Goal: Task Accomplishment & Management: Complete application form

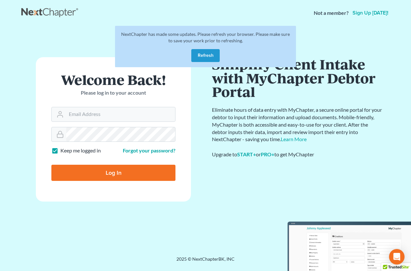
click at [205, 57] on button "Refresh" at bounding box center [205, 55] width 28 height 13
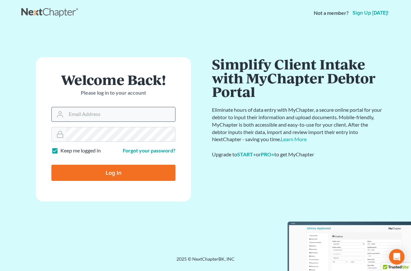
click at [109, 113] on input "Email Address" at bounding box center [120, 114] width 109 height 14
type input "lapointe@robertlapointe.com"
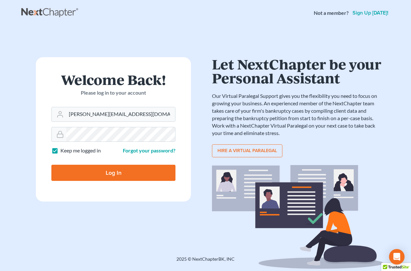
click at [131, 176] on input "Log In" at bounding box center [113, 173] width 124 height 16
type input "Thinking..."
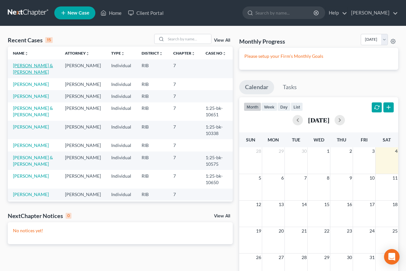
click at [38, 67] on link "Molina, Victor & Gladys" at bounding box center [33, 69] width 40 height 12
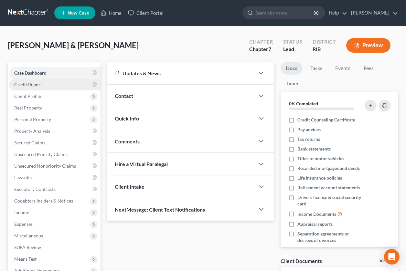
click at [41, 86] on span "Credit Report" at bounding box center [28, 84] width 28 height 5
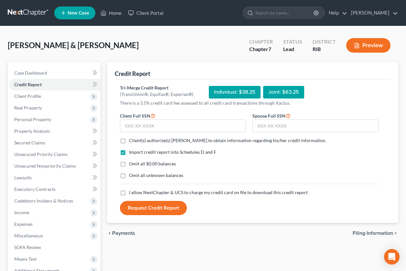
click at [129, 164] on label "Omit all $0.00 balances" at bounding box center [152, 164] width 47 height 6
click at [132, 164] on input "Omit all $0.00 balances" at bounding box center [134, 163] width 4 height 4
checkbox input "true"
click at [129, 141] on label "Client(s) authorize(s) Robert Lapointe to obtain information regarding his/her …" at bounding box center [227, 140] width 197 height 6
click at [132, 141] on input "Client(s) authorize(s) Robert Lapointe to obtain information regarding his/her …" at bounding box center [134, 139] width 4 height 4
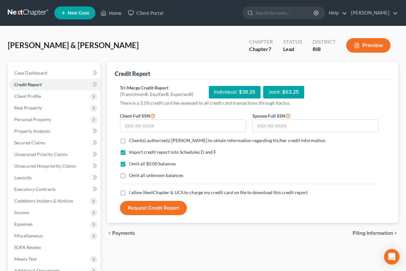
checkbox input "true"
click at [129, 193] on label "I allow NextChapter & UCS to charge my credit card on file to download this cre…" at bounding box center [218, 192] width 179 height 6
click at [132, 193] on input "I allow NextChapter & UCS to charge my credit card on file to download this cre…" at bounding box center [134, 191] width 4 height 4
checkbox input "true"
click at [151, 131] on input "text" at bounding box center [183, 126] width 126 height 13
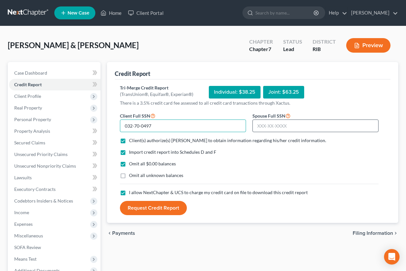
type input "032-70-0497"
click at [263, 126] on input "text" at bounding box center [315, 126] width 126 height 13
type input "012-56-7049"
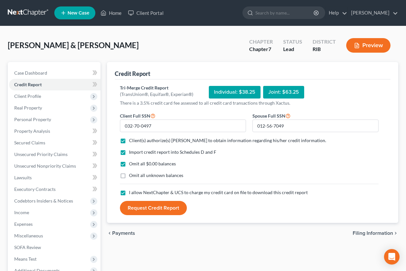
click at [154, 208] on button "Request Credit Report" at bounding box center [153, 208] width 67 height 14
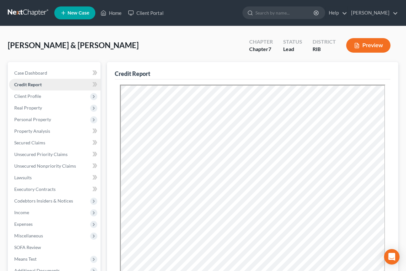
click at [31, 86] on span "Credit Report" at bounding box center [27, 84] width 27 height 5
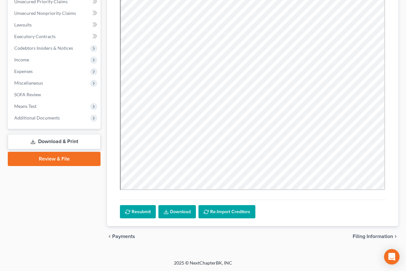
scroll to position [153, 0]
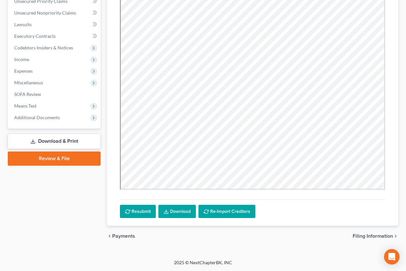
click at [179, 211] on link "Download" at bounding box center [176, 212] width 37 height 14
click at [57, 16] on link "Unsecured Nonpriority Claims" at bounding box center [54, 13] width 91 height 12
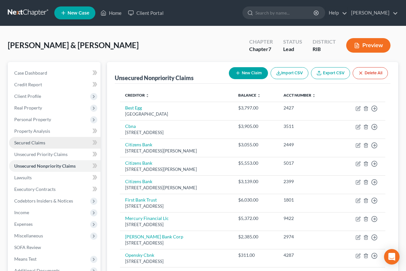
click at [49, 143] on link "Secured Claims" at bounding box center [54, 143] width 91 height 12
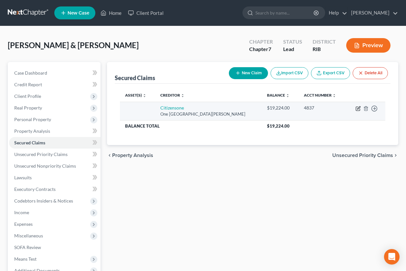
click at [357, 109] on icon "button" at bounding box center [358, 108] width 5 height 5
select select "41"
select select "0"
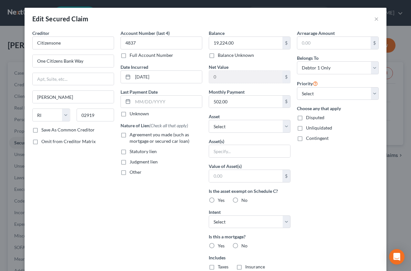
click at [288, 126] on div "Balance 19,224.00 $ Balance Unknown Balance Undetermined 19,224.00 $ Balance Un…" at bounding box center [250, 174] width 88 height 288
click at [287, 127] on select "Select Other Multiple Assets checking account 993-5 (Checking Account) - $500.0…" at bounding box center [250, 126] width 82 height 13
select select "10"
click at [209, 120] on select "Select Other Multiple Assets checking account 993-5 (Checking Account) - $500.0…" at bounding box center [250, 126] width 82 height 13
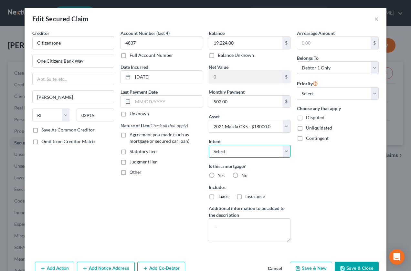
click at [286, 153] on select "Select Surrender Redeem Reaffirm Avoid Other" at bounding box center [250, 151] width 82 height 13
select select "4"
click at [209, 145] on select "Select Surrender Redeem Reaffirm Avoid Other" at bounding box center [250, 151] width 82 height 13
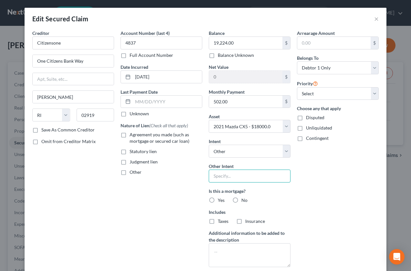
drag, startPoint x: 231, startPoint y: 178, endPoint x: 231, endPoint y: 175, distance: 3.2
click at [231, 178] on input "text" at bounding box center [250, 176] width 82 height 13
type input "Continue to pay loan"
click at [241, 200] on label "No" at bounding box center [244, 200] width 6 height 6
click at [244, 200] on input "No" at bounding box center [246, 199] width 4 height 4
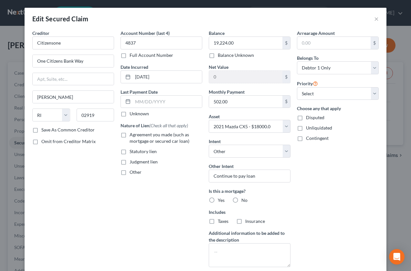
radio input "true"
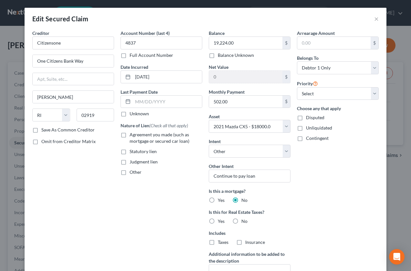
click at [241, 222] on label "No" at bounding box center [244, 221] width 6 height 6
click at [244, 222] on input "No" at bounding box center [246, 220] width 4 height 4
radio input "true"
click at [369, 91] on select "Select 1st 2nd 3rd 4th 5th 6th 7th 8th 9th 10th 11th 12th 13th 14th 15th 16th 1…" at bounding box center [338, 93] width 82 height 13
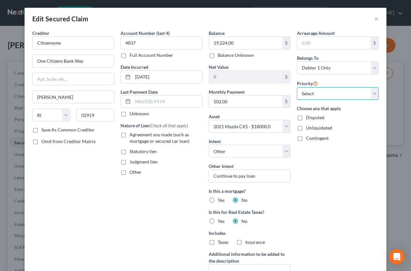
click at [369, 91] on select "Select 1st 2nd 3rd 4th 5th 6th 7th 8th 9th 10th 11th 12th 13th 14th 15th 16th 1…" at bounding box center [338, 93] width 82 height 13
select select "0"
click at [297, 87] on select "Select 1st 2nd 3rd 4th 5th 6th 7th 8th 9th 10th 11th 12th 13th 14th 15th 16th 1…" at bounding box center [338, 93] width 82 height 13
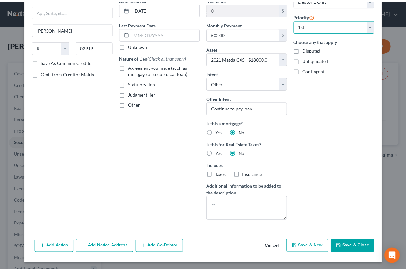
scroll to position [68, 0]
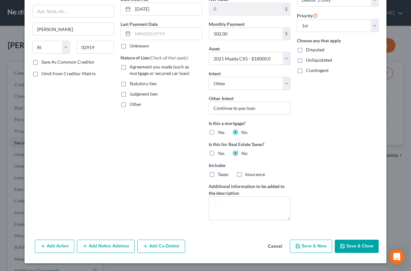
drag, startPoint x: 355, startPoint y: 248, endPoint x: 348, endPoint y: 236, distance: 13.7
click at [355, 248] on button "Save & Close" at bounding box center [357, 247] width 44 height 14
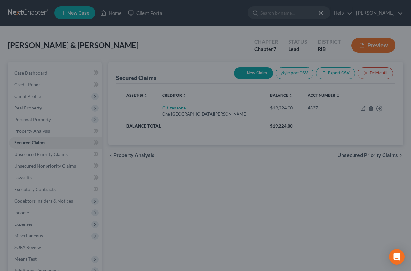
select select
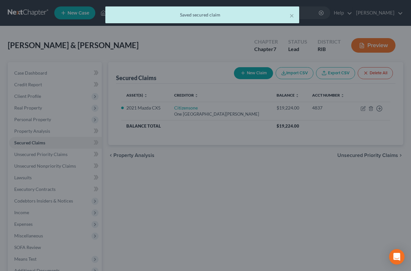
type input "-1,224.00"
select select "10"
type input "0"
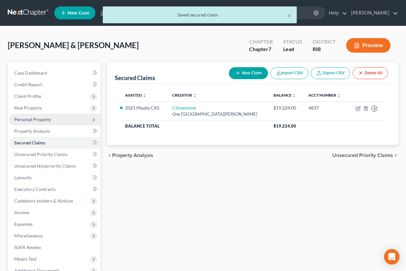
click at [34, 118] on span "Personal Property" at bounding box center [32, 119] width 37 height 5
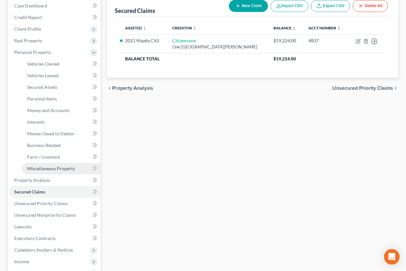
scroll to position [81, 0]
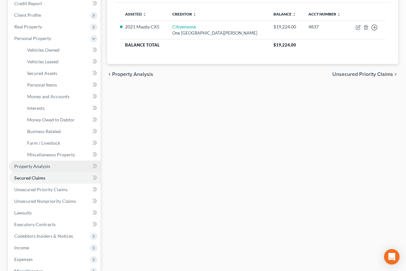
click at [41, 166] on span "Property Analysis" at bounding box center [32, 166] width 36 height 5
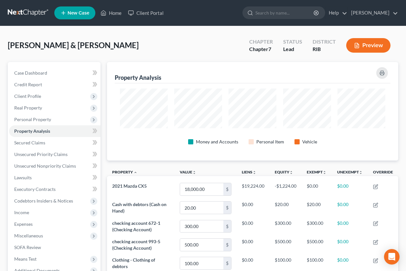
click at [216, 80] on div "Property Analysis" at bounding box center [253, 72] width 276 height 21
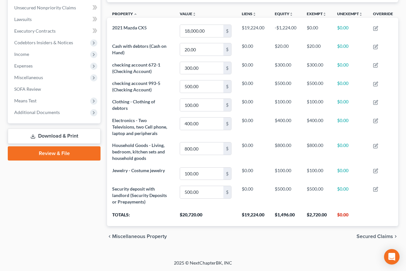
scroll to position [159, 0]
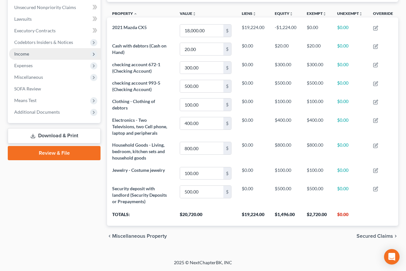
click at [72, 57] on span "Income" at bounding box center [54, 54] width 91 height 12
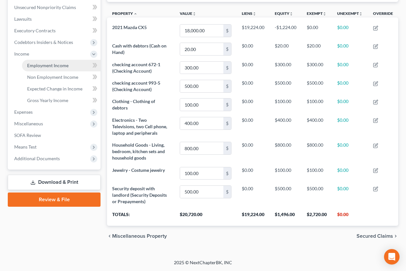
click at [66, 63] on span "Employment Income" at bounding box center [47, 65] width 41 height 5
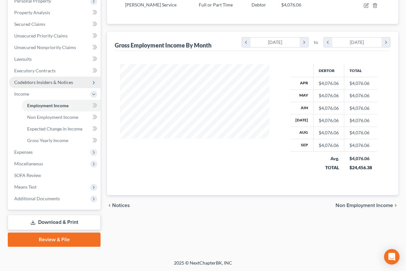
scroll to position [119, 0]
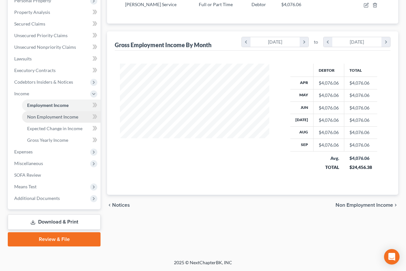
click at [69, 116] on span "Non Employment Income" at bounding box center [52, 116] width 51 height 5
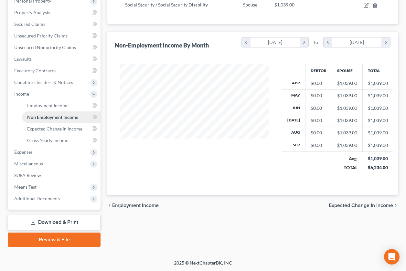
scroll to position [119, 0]
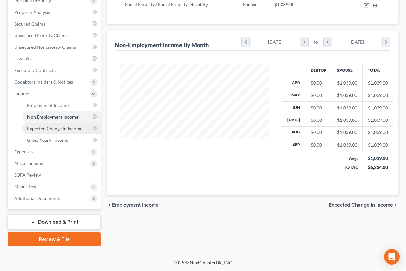
click at [67, 126] on span "Expected Change in Income" at bounding box center [54, 128] width 55 height 5
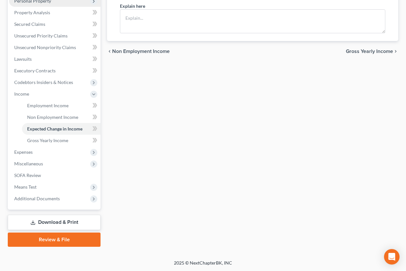
scroll to position [119, 0]
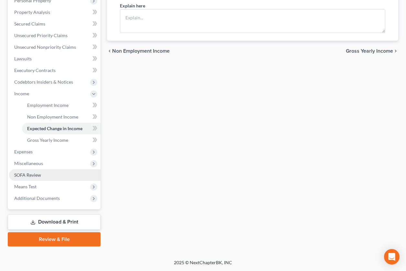
click at [54, 178] on link "SOFA Review" at bounding box center [54, 175] width 91 height 12
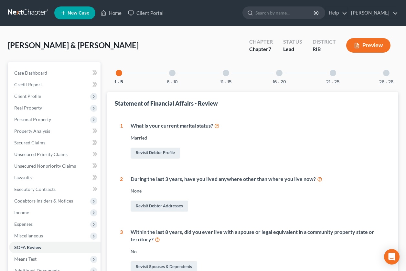
drag, startPoint x: 172, startPoint y: 74, endPoint x: 174, endPoint y: 87, distance: 13.4
click at [172, 74] on div at bounding box center [172, 73] width 6 height 6
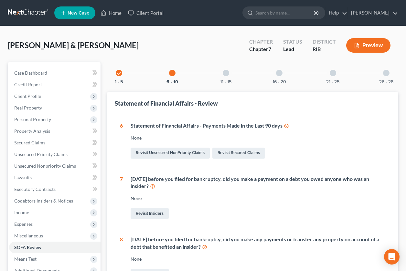
click at [225, 74] on div at bounding box center [226, 73] width 6 height 6
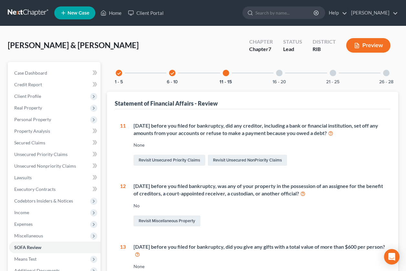
click at [173, 74] on icon "check" at bounding box center [172, 73] width 5 height 5
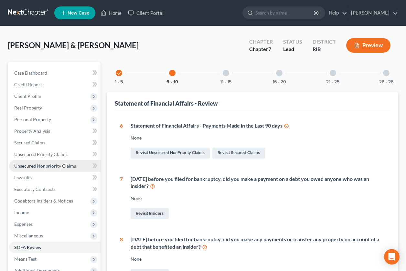
click at [66, 165] on span "Unsecured Nonpriority Claims" at bounding box center [45, 165] width 62 height 5
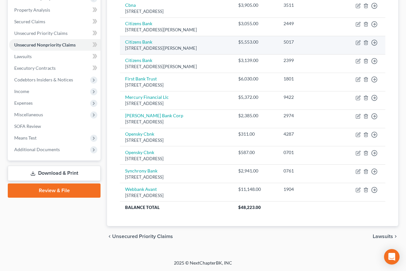
scroll to position [122, 0]
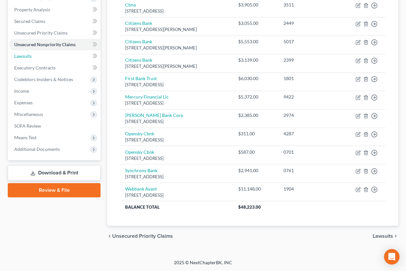
drag, startPoint x: 26, startPoint y: 55, endPoint x: 269, endPoint y: 113, distance: 249.7
click at [27, 55] on span "Lawsuits" at bounding box center [22, 55] width 17 height 5
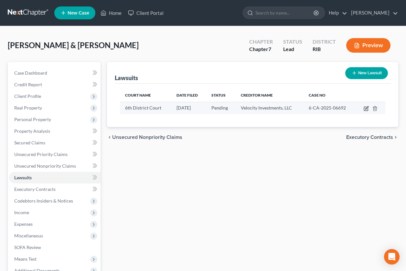
click at [366, 108] on icon "button" at bounding box center [366, 108] width 5 height 5
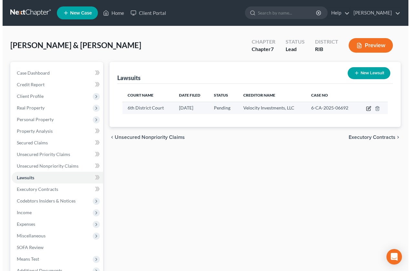
select select "41"
select select "0"
select select "4"
select select "41"
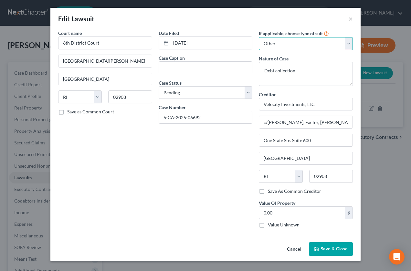
click at [350, 47] on select "Select Repossession Garnishment Foreclosure Attached, Seized, Or Levied Other" at bounding box center [306, 43] width 94 height 13
click at [325, 246] on button "Save & Close" at bounding box center [331, 249] width 44 height 14
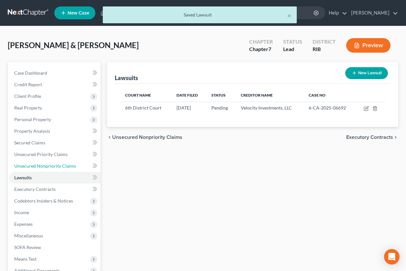
drag, startPoint x: 54, startPoint y: 165, endPoint x: 101, endPoint y: 173, distance: 48.1
click at [54, 165] on span "Unsecured Nonpriority Claims" at bounding box center [45, 165] width 62 height 5
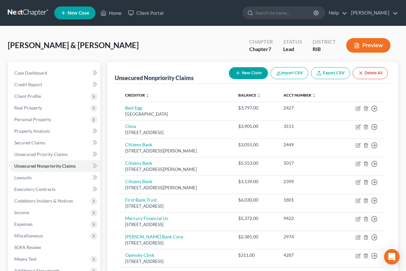
click at [246, 75] on button "New Claim" at bounding box center [248, 73] width 39 height 12
select select "2"
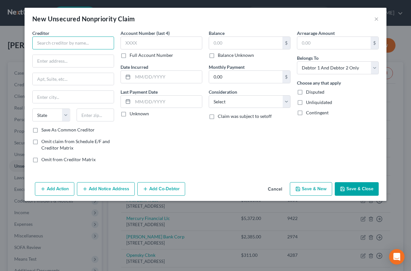
drag, startPoint x: 48, startPoint y: 45, endPoint x: 62, endPoint y: 42, distance: 14.1
click at [48, 45] on input "text" at bounding box center [73, 43] width 82 height 13
type input "v"
type input "Velocity investments"
click at [71, 63] on input "text" at bounding box center [73, 61] width 81 height 12
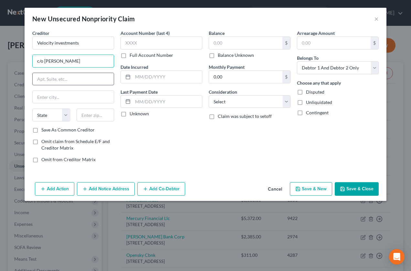
type input "c/o Lynda L. Laing, Esq."
click at [79, 78] on input "text" at bounding box center [73, 79] width 81 height 12
click at [46, 76] on input "text" at bounding box center [73, 79] width 81 height 12
type input "One State Ste. Suite 600"
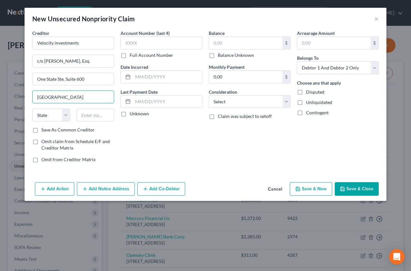
type input "Providence"
select select "41"
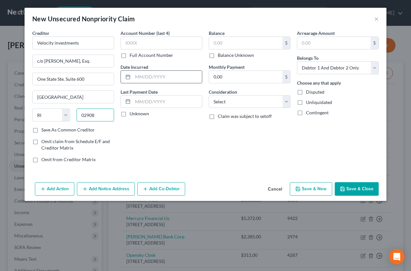
type input "02908"
drag, startPoint x: 141, startPoint y: 80, endPoint x: 143, endPoint y: 82, distance: 3.3
click at [141, 80] on input "text" at bounding box center [167, 77] width 69 height 12
click at [149, 81] on input "text" at bounding box center [167, 77] width 69 height 12
click at [226, 167] on div "Balance $ Balance Unknown Balance Undetermined $ Balance Unknown Monthly Paymen…" at bounding box center [250, 99] width 88 height 138
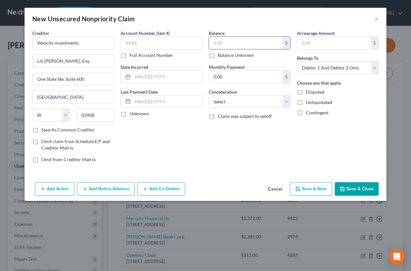
click at [243, 47] on input "text" at bounding box center [245, 43] width 73 height 12
type input "2,479"
click at [357, 190] on button "Save & Close" at bounding box center [357, 189] width 44 height 14
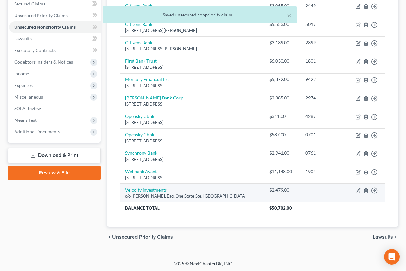
scroll to position [140, 0]
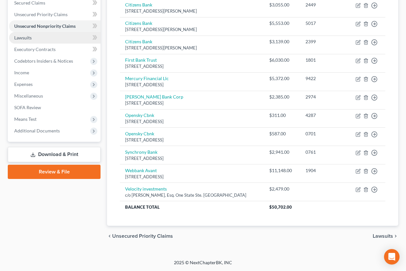
click at [39, 40] on link "Lawsuits" at bounding box center [54, 38] width 91 height 12
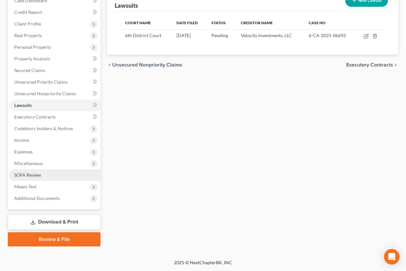
click at [57, 179] on link "SOFA Review" at bounding box center [54, 175] width 91 height 12
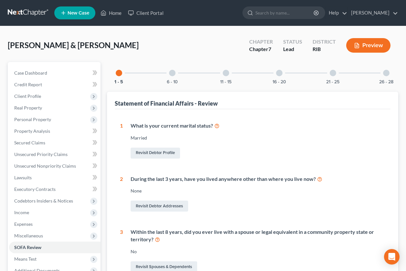
click at [227, 72] on div at bounding box center [226, 73] width 6 height 6
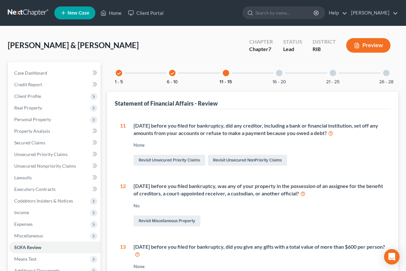
click at [275, 72] on div "16 - 20" at bounding box center [279, 73] width 22 height 22
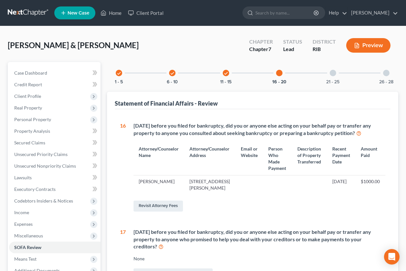
drag, startPoint x: 336, startPoint y: 74, endPoint x: 329, endPoint y: 89, distance: 16.8
click at [336, 74] on div at bounding box center [333, 73] width 6 height 6
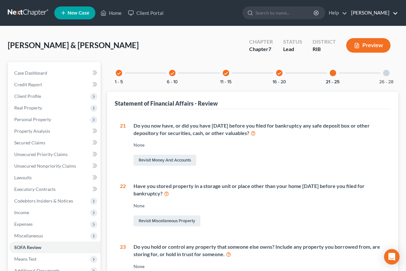
click at [366, 13] on link "Robert Lapointe" at bounding box center [373, 13] width 50 height 12
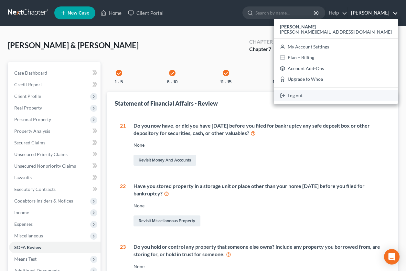
click at [355, 100] on link "Log out" at bounding box center [336, 95] width 124 height 11
